Goal: Information Seeking & Learning: Find specific page/section

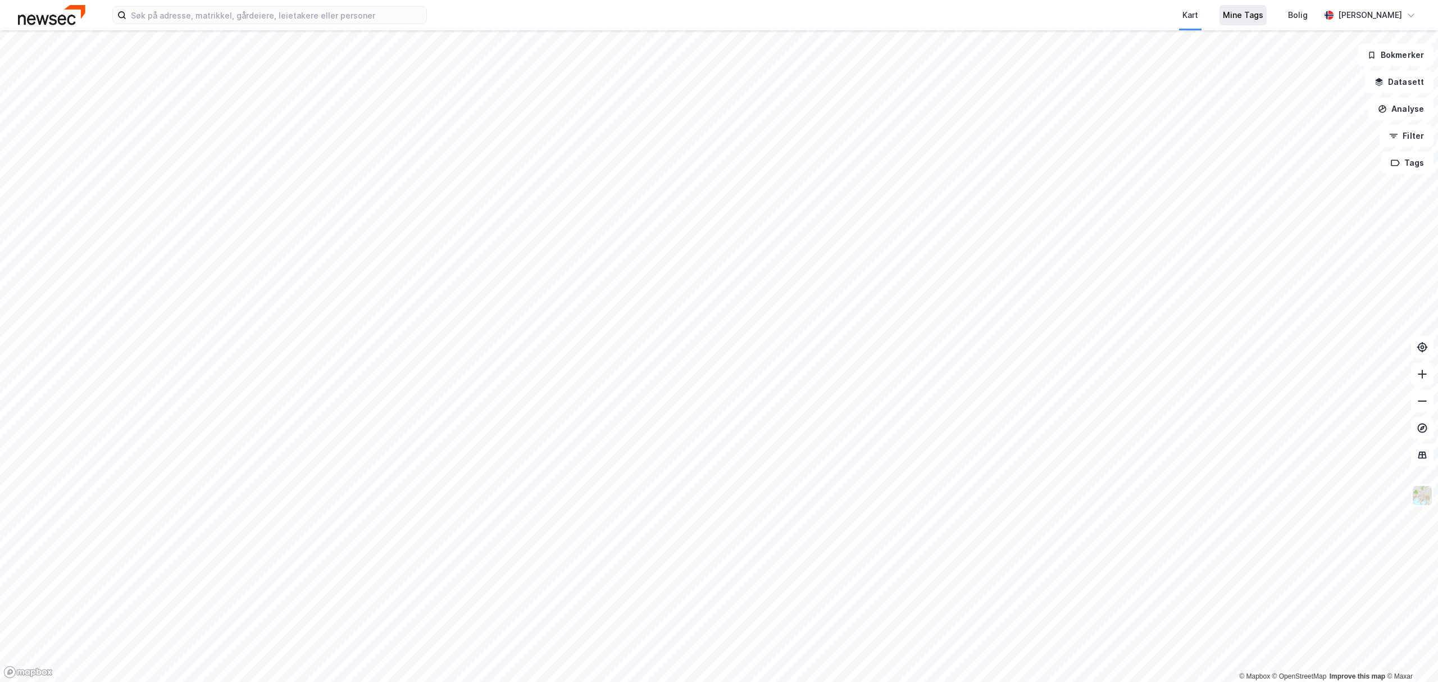
click at [1258, 20] on div "Mine Tags" at bounding box center [1243, 14] width 40 height 13
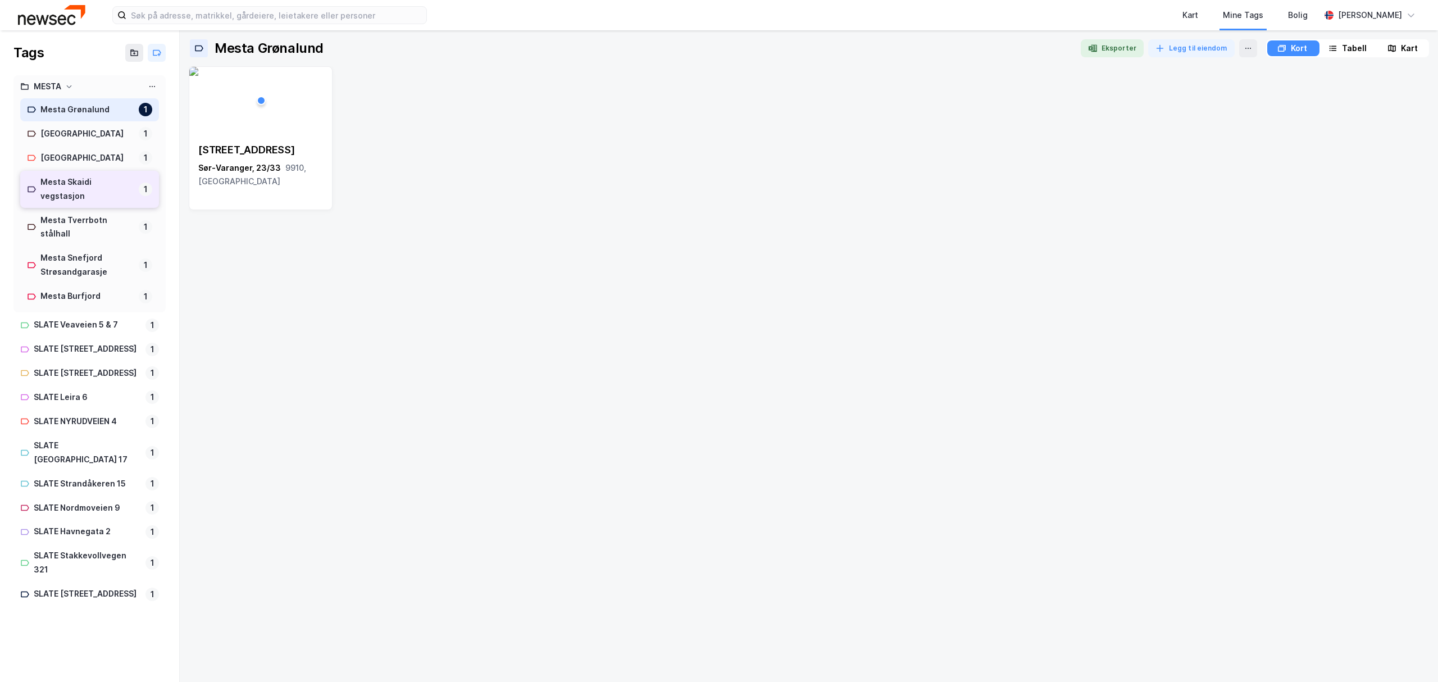
click at [106, 203] on div "Mesta Skaidi vegstasjon" at bounding box center [87, 189] width 94 height 28
click at [198, 76] on img at bounding box center [193, 71] width 9 height 9
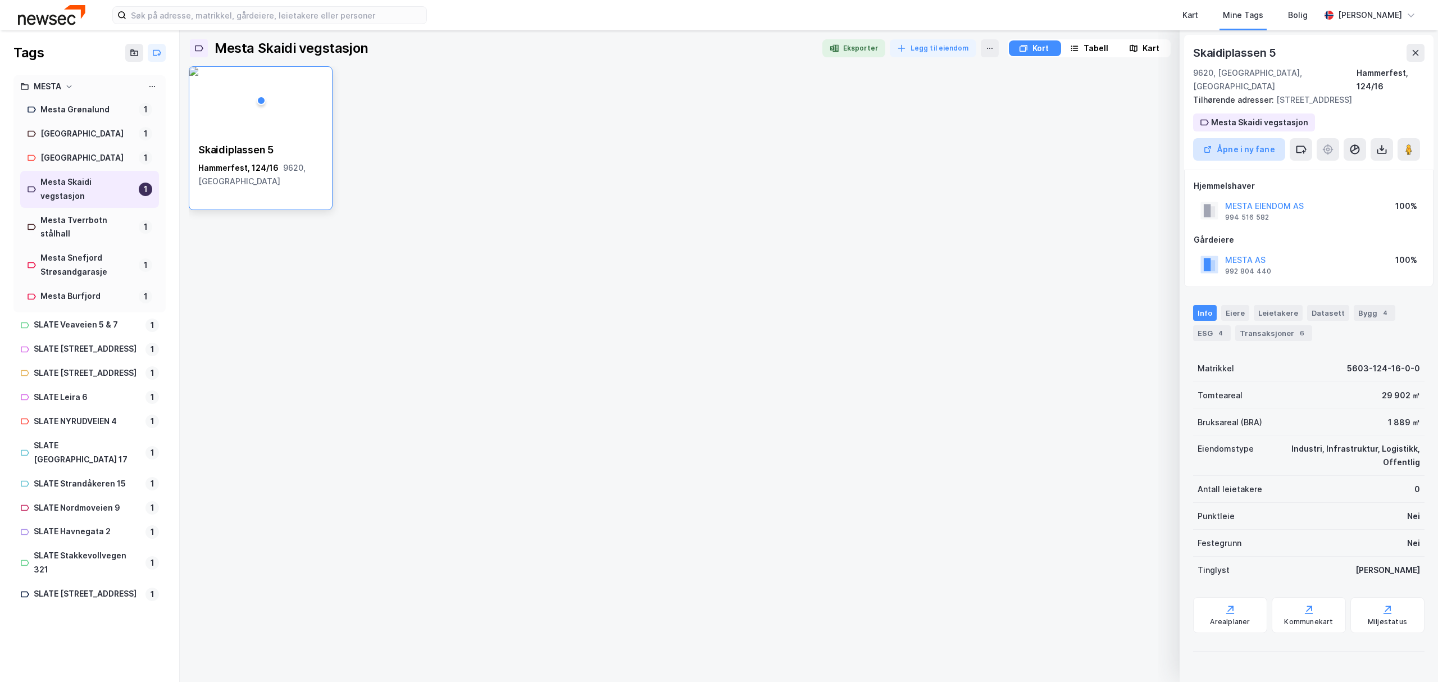
click at [1249, 153] on button "Åpne i ny fane" at bounding box center [1239, 149] width 92 height 22
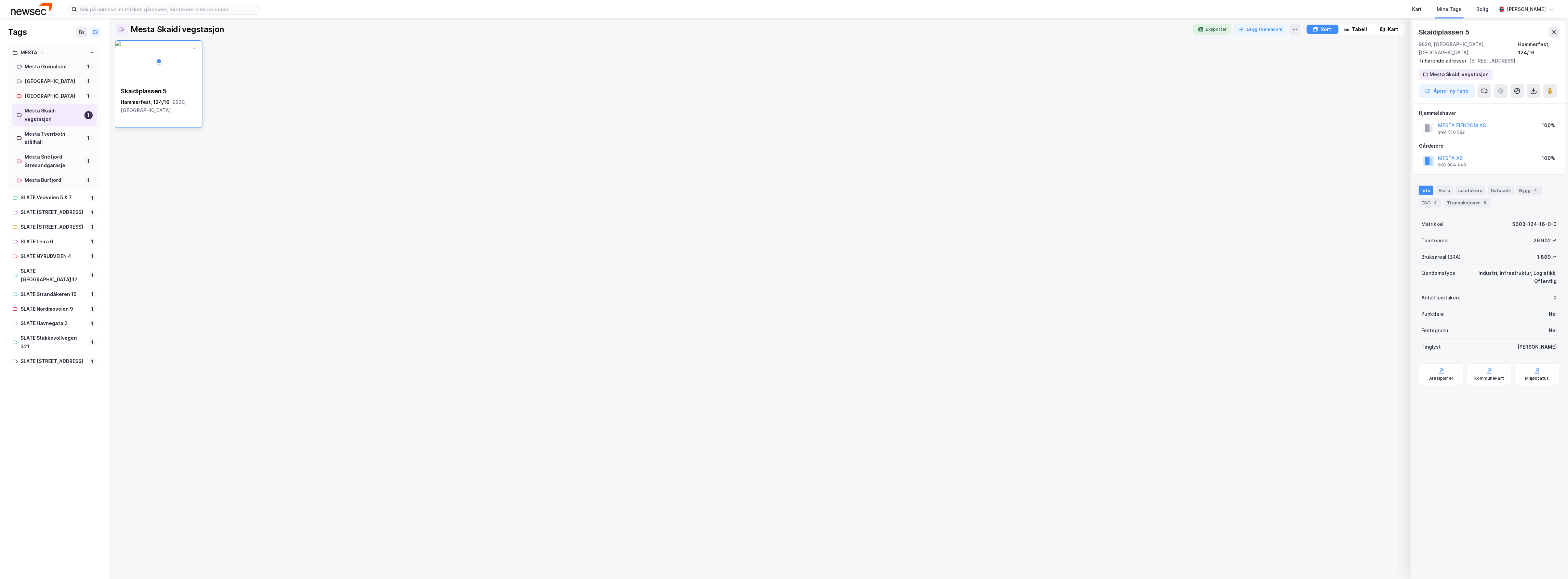
click at [166, 95] on div "Skaidiplassen 5 Hammerfest, 124/16 9620, Finnmark" at bounding box center [158, 100] width 76 height 27
click at [131, 105] on div "Hammerfest, 124/16 9620, Finnmark" at bounding box center [158, 106] width 76 height 16
click at [121, 46] on img at bounding box center [117, 43] width 5 height 5
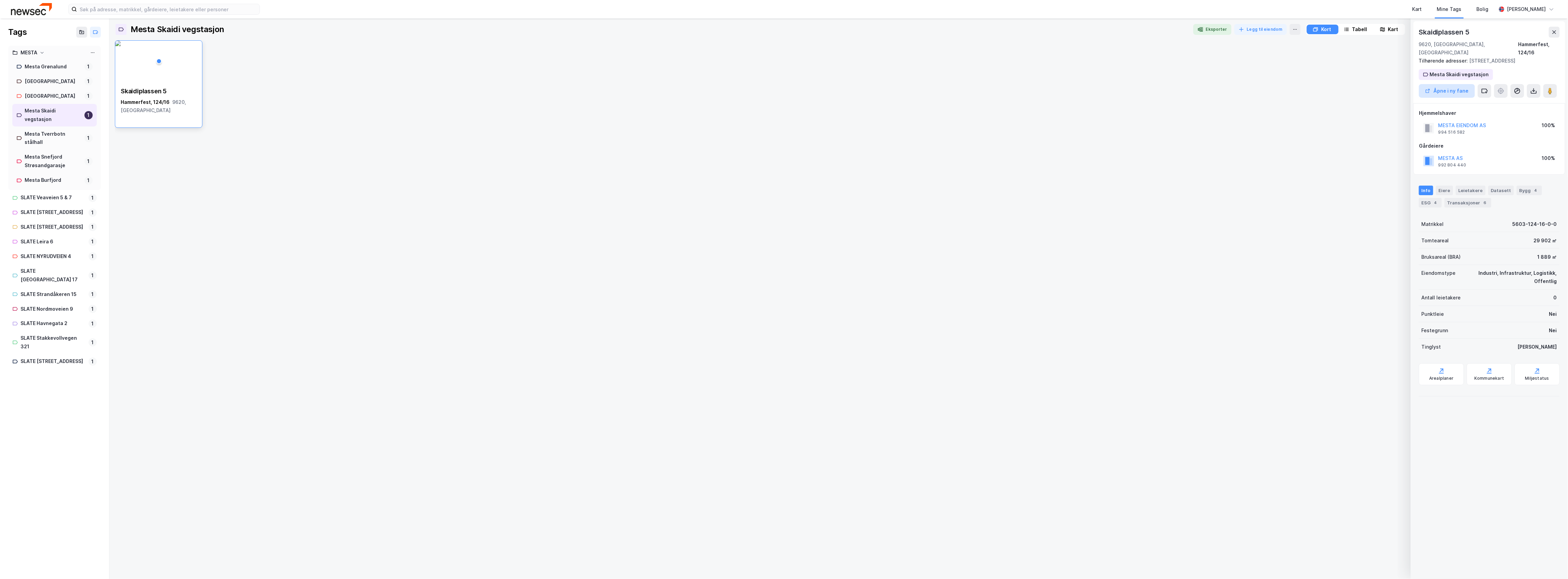
click at [875, 92] on button "Åpne i ny fane" at bounding box center [1447, 91] width 56 height 13
